Goal: Find specific page/section: Find specific page/section

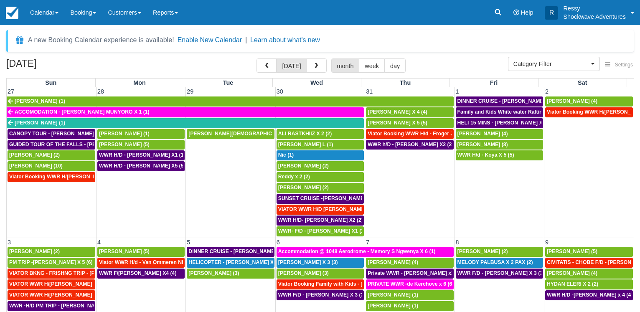
select select
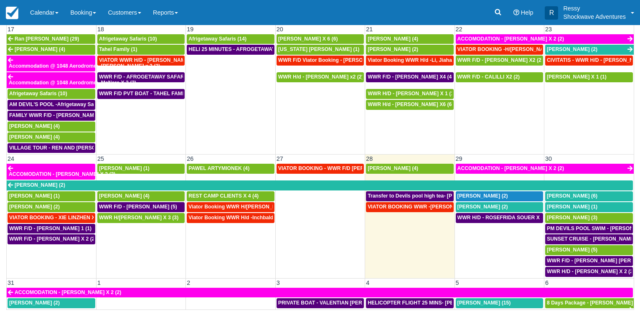
scroll to position [478, 0]
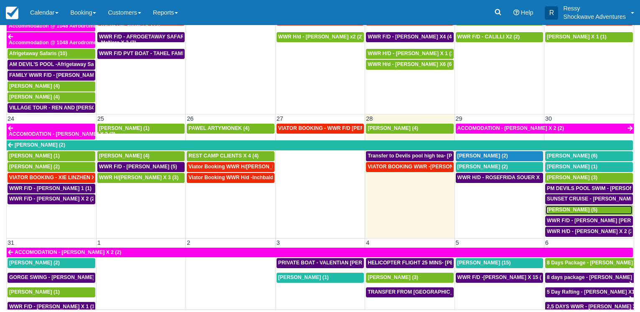
click at [568, 210] on span "[PERSON_NAME] (5)" at bounding box center [572, 210] width 51 height 6
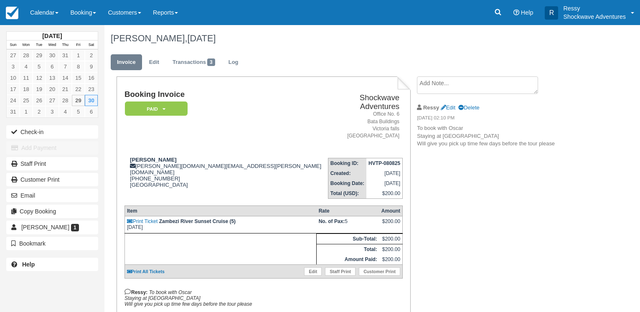
scroll to position [42, 0]
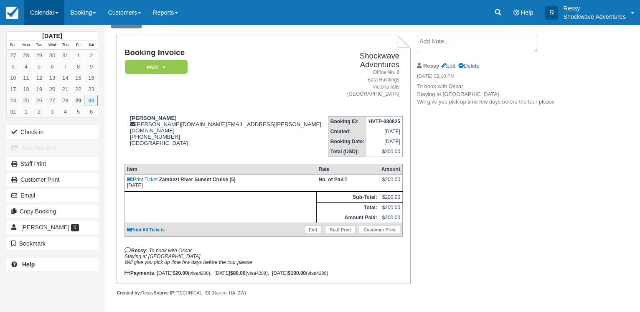
click at [51, 11] on link "Calendar" at bounding box center [44, 12] width 40 height 25
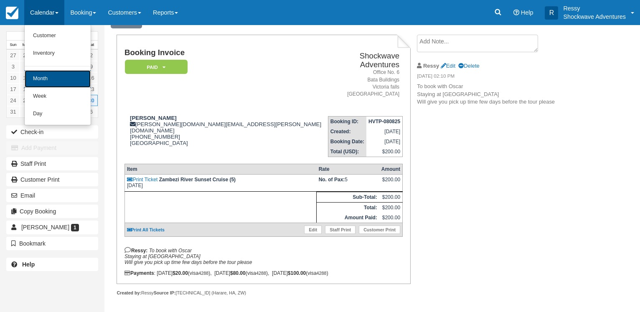
click at [39, 77] on link "Month" at bounding box center [58, 79] width 66 height 18
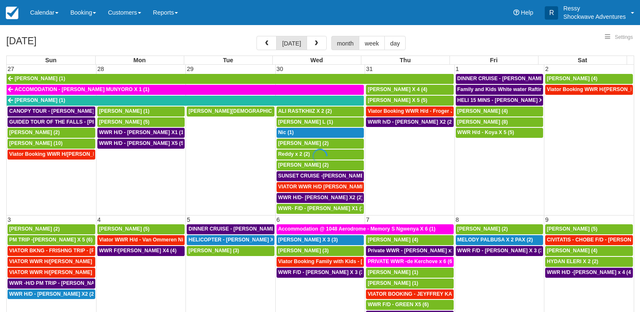
select select
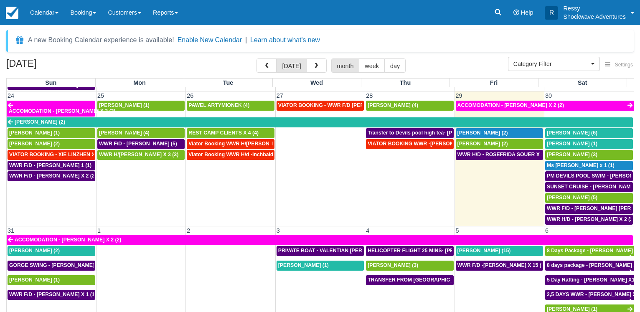
scroll to position [569, 0]
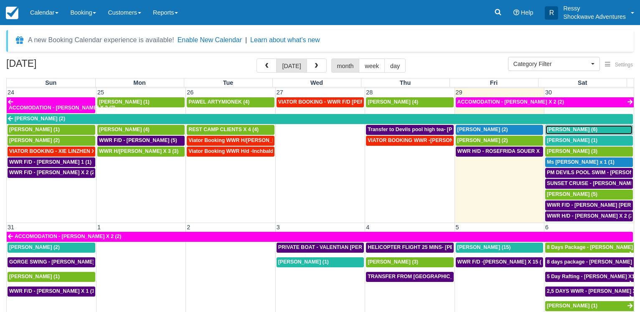
click at [556, 132] on span "[PERSON_NAME] (6)" at bounding box center [572, 130] width 51 height 6
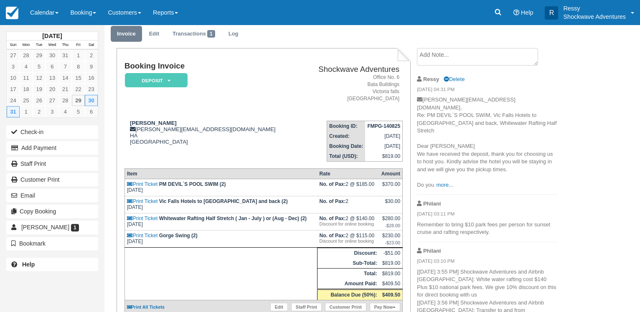
scroll to position [43, 0]
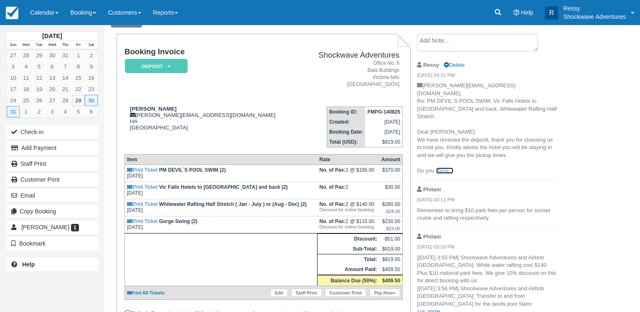
click at [445, 167] on link "more..." at bounding box center [444, 170] width 17 height 6
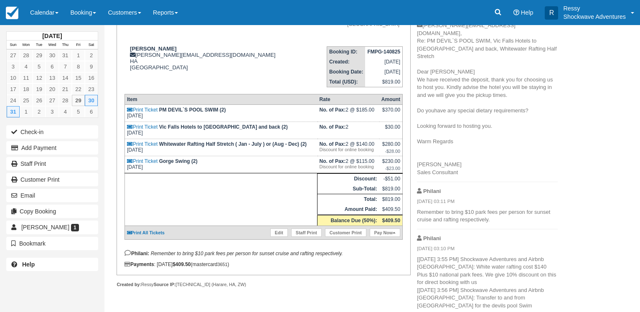
scroll to position [0, 0]
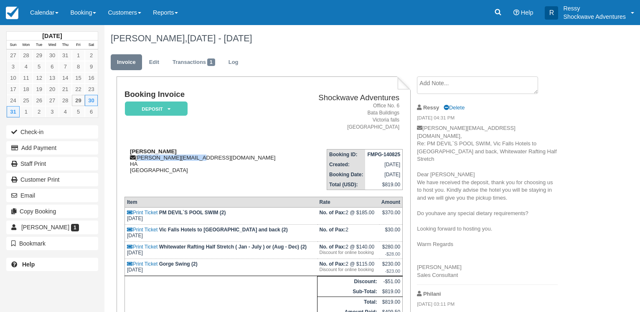
drag, startPoint x: 193, startPoint y: 157, endPoint x: 137, endPoint y: 160, distance: 56.4
click at [137, 160] on div "Brad Sheer brad.sheer@gmail.com HA Zimbabwe" at bounding box center [212, 160] width 176 height 25
copy div "brad.sheer@gmail.com"
click at [44, 3] on link "Calendar" at bounding box center [44, 12] width 40 height 25
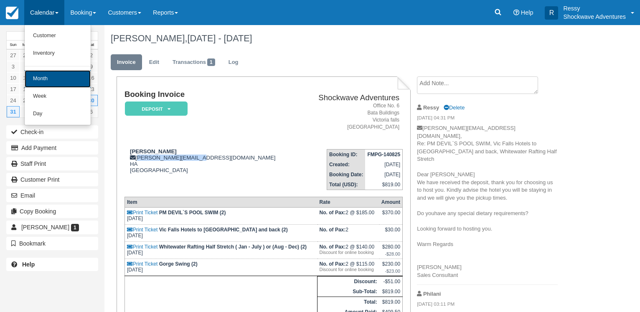
click at [47, 79] on link "Month" at bounding box center [58, 79] width 66 height 18
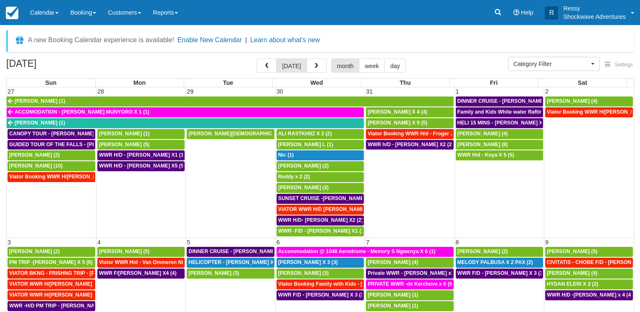
select select
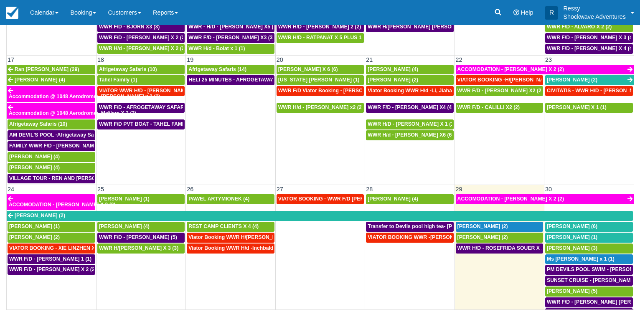
scroll to position [481, 0]
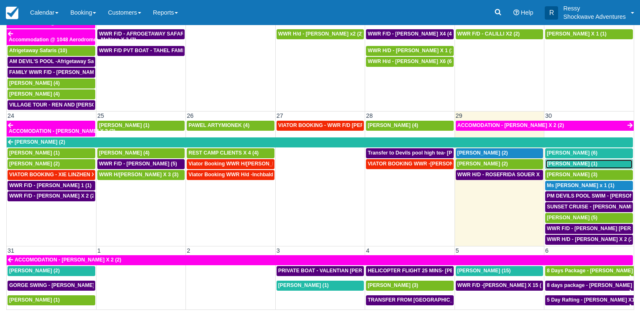
click at [554, 164] on span "Mary Beth Onkka (1)" at bounding box center [572, 164] width 51 height 6
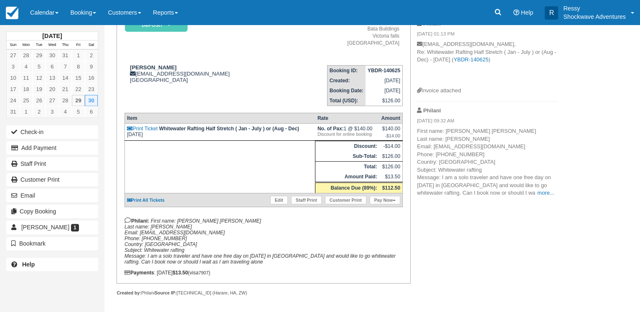
scroll to position [85, 0]
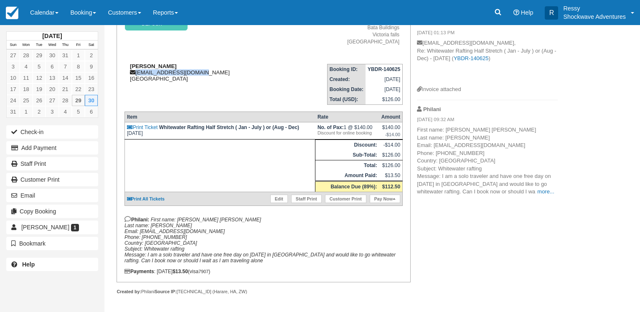
drag, startPoint x: 204, startPoint y: 73, endPoint x: 134, endPoint y: 75, distance: 69.8
click at [134, 75] on div "Mary Beth Onkka mbo3496golf@gmail.com United States" at bounding box center [200, 72] width 152 height 19
copy div "mbo3496golf@gmail.com"
click at [235, 73] on div "Mary Beth Onkka mbo3496golf@gmail.com United States" at bounding box center [200, 72] width 152 height 19
click at [49, 16] on link "Calendar" at bounding box center [44, 12] width 40 height 25
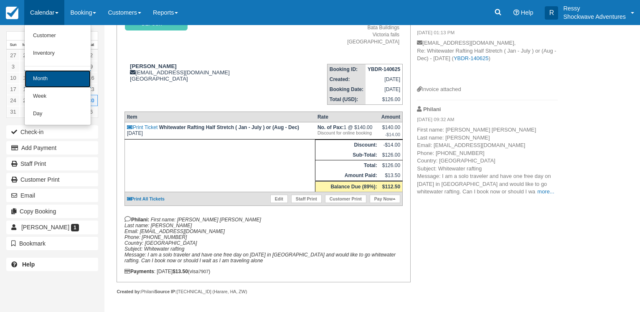
click at [60, 74] on link "Month" at bounding box center [58, 79] width 66 height 18
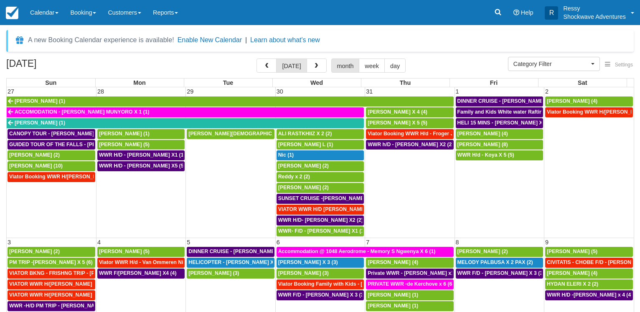
select select
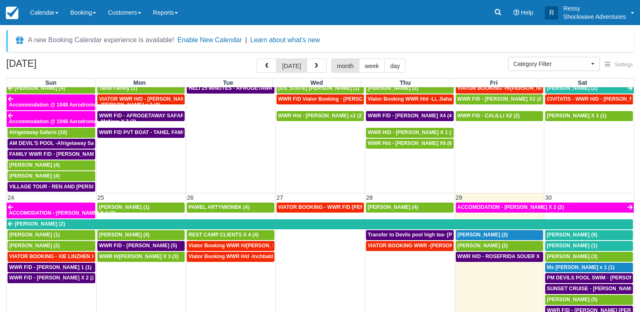
scroll to position [521, 0]
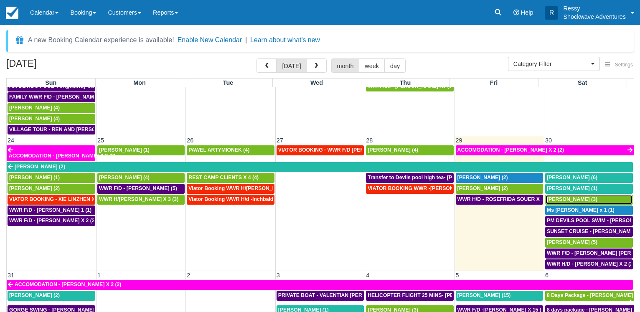
click at [564, 200] on span "Mauricio Cardenas (3)" at bounding box center [572, 199] width 51 height 6
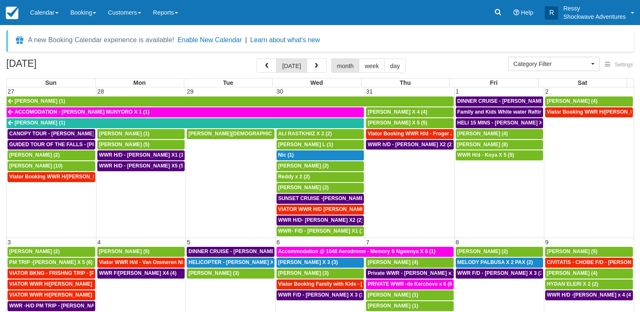
select select
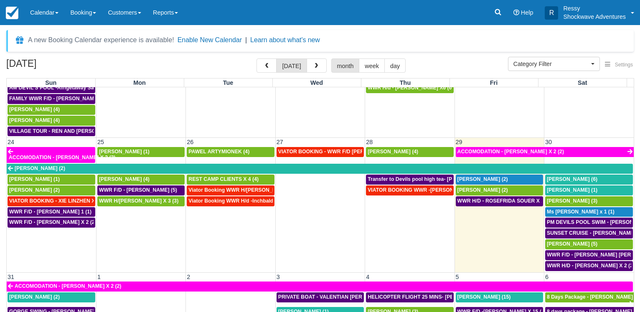
scroll to position [521, 0]
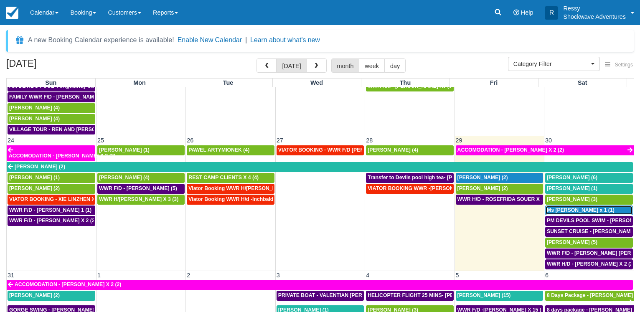
click at [564, 210] on span "Ms Wang Ying x 1 (1)" at bounding box center [581, 210] width 68 height 6
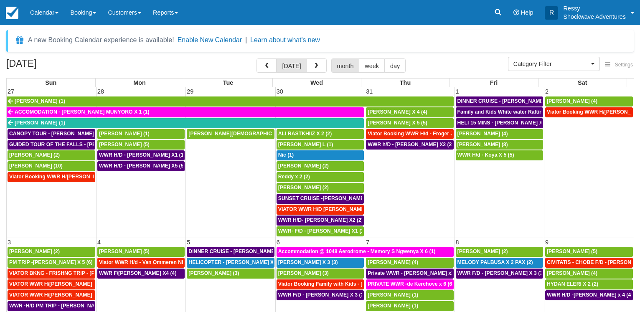
select select
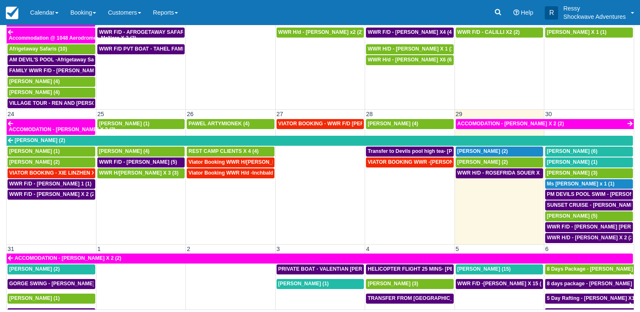
scroll to position [510, 0]
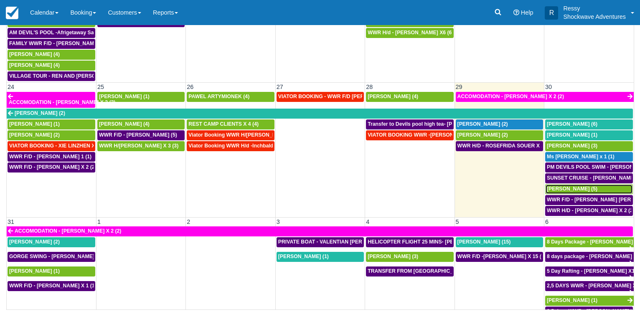
click at [570, 190] on span "[PERSON_NAME] (5)" at bounding box center [572, 189] width 51 height 6
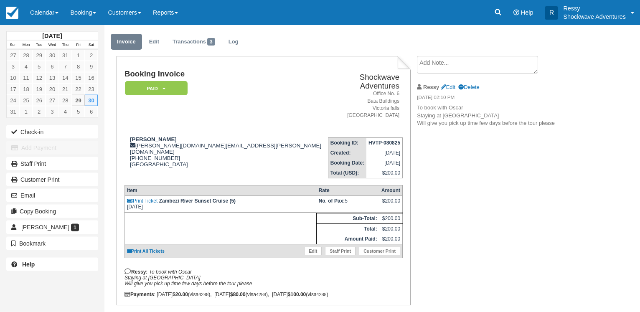
scroll to position [42, 0]
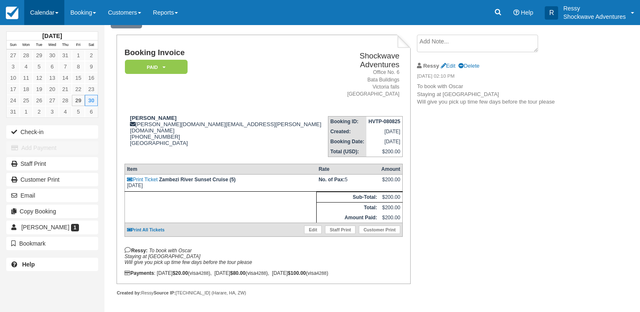
click at [39, 13] on link "Calendar" at bounding box center [44, 12] width 40 height 25
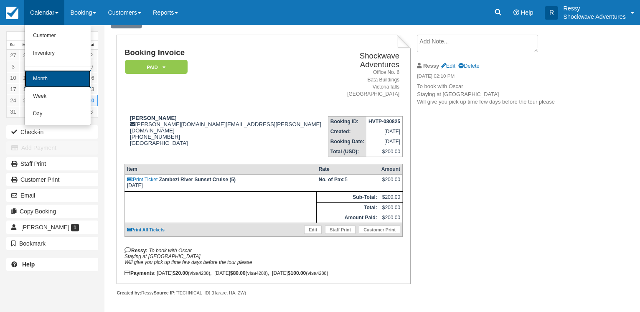
click at [46, 82] on link "Month" at bounding box center [58, 79] width 66 height 18
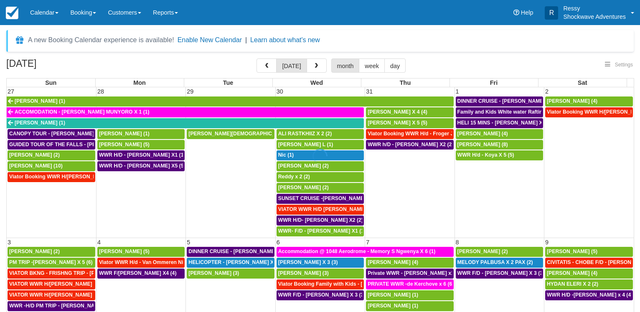
select select
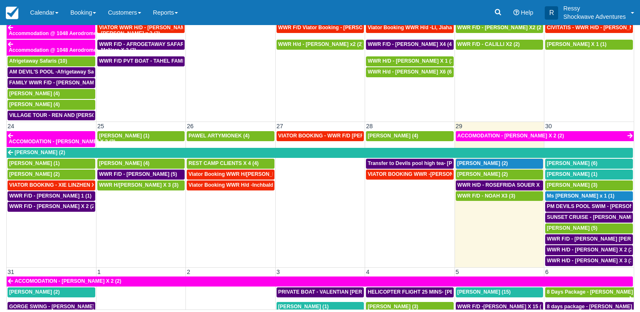
scroll to position [473, 0]
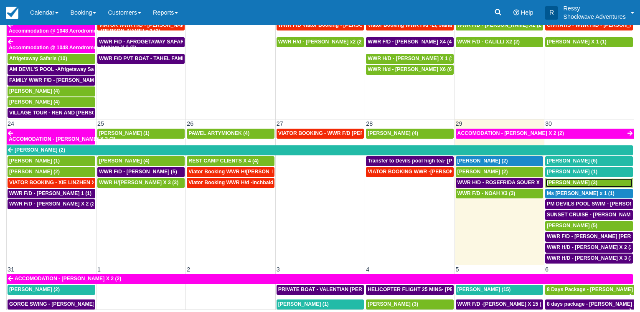
click at [582, 184] on span "[PERSON_NAME] (3)" at bounding box center [572, 183] width 51 height 6
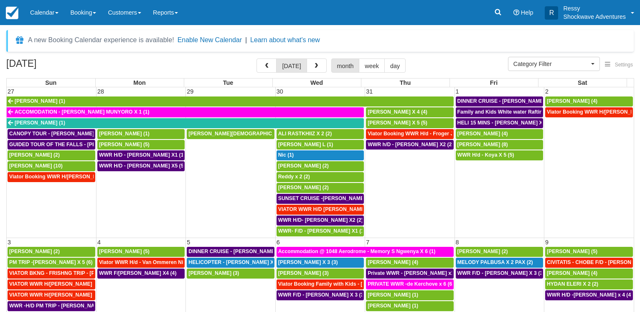
select select
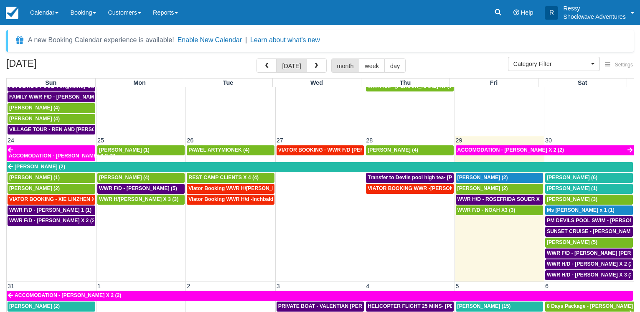
scroll to position [65, 0]
